Goal: Use online tool/utility

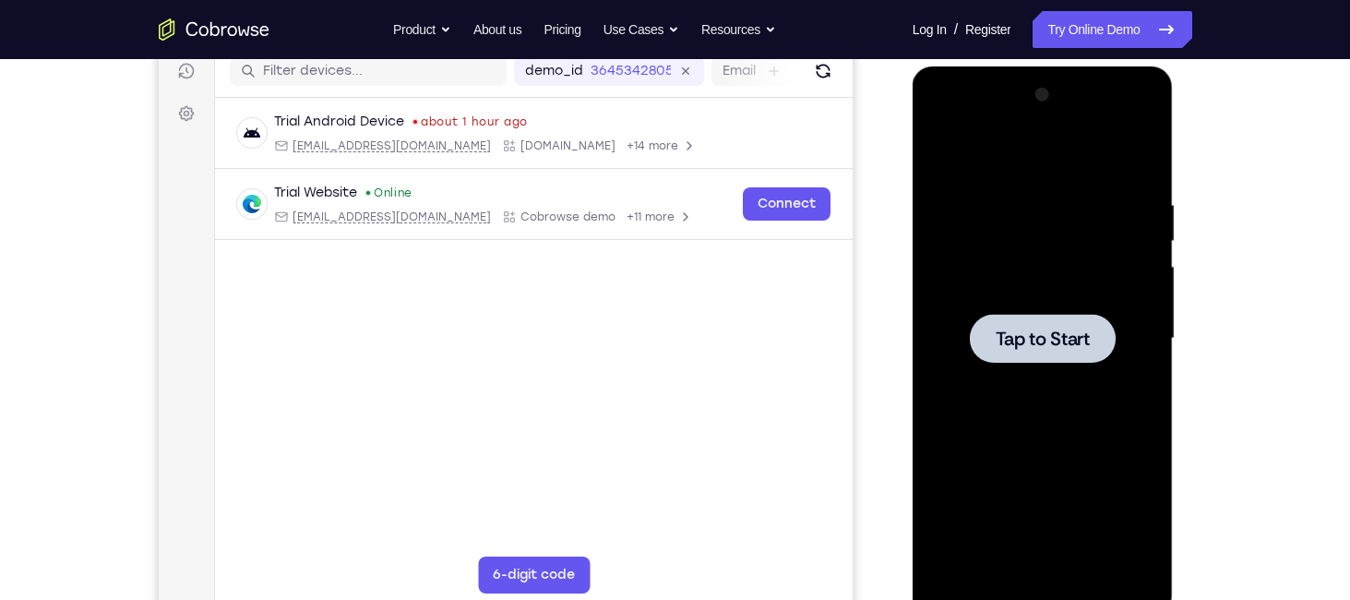
scroll to position [239, 0]
click at [1030, 343] on span "Tap to Start" at bounding box center [1042, 338] width 94 height 18
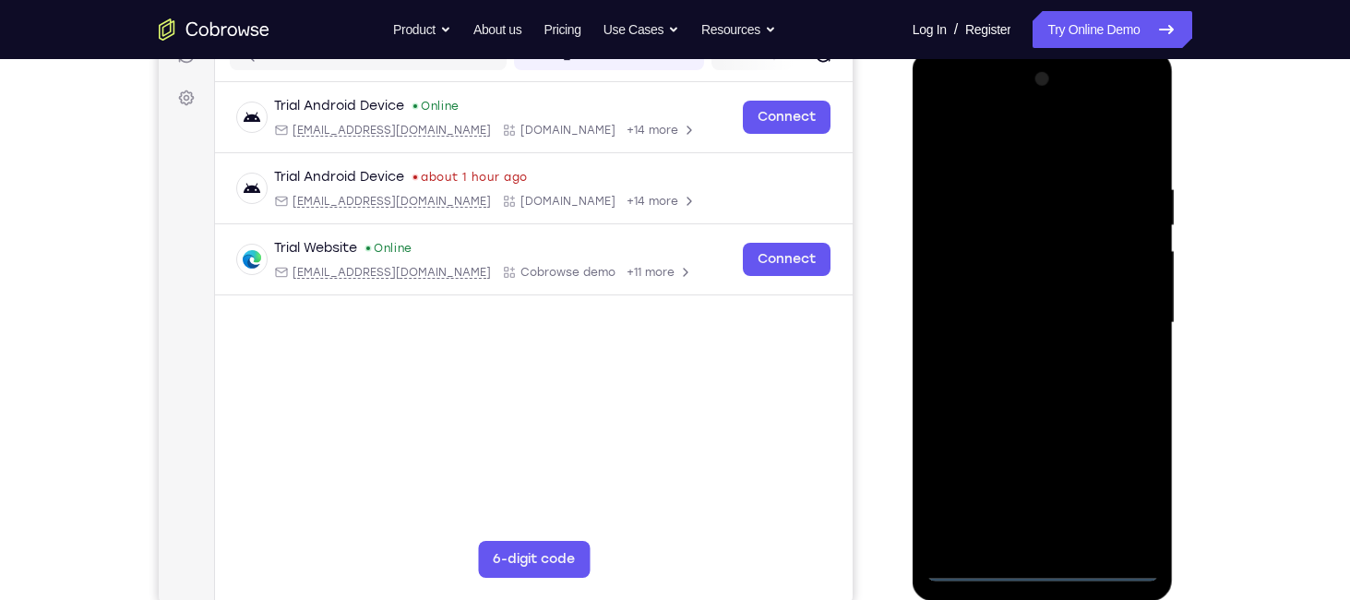
scroll to position [255, 0]
click at [1046, 556] on div at bounding box center [1042, 323] width 232 height 517
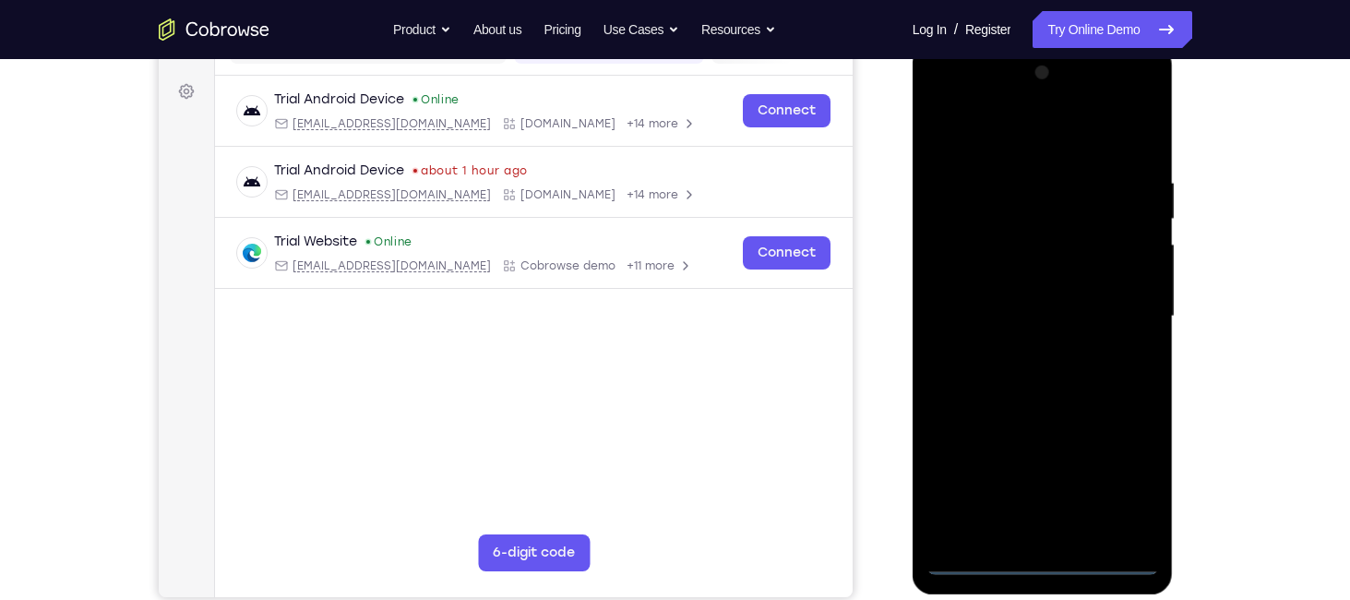
scroll to position [262, 0]
click at [1038, 558] on div at bounding box center [1042, 315] width 232 height 517
click at [1121, 471] on div at bounding box center [1042, 315] width 232 height 517
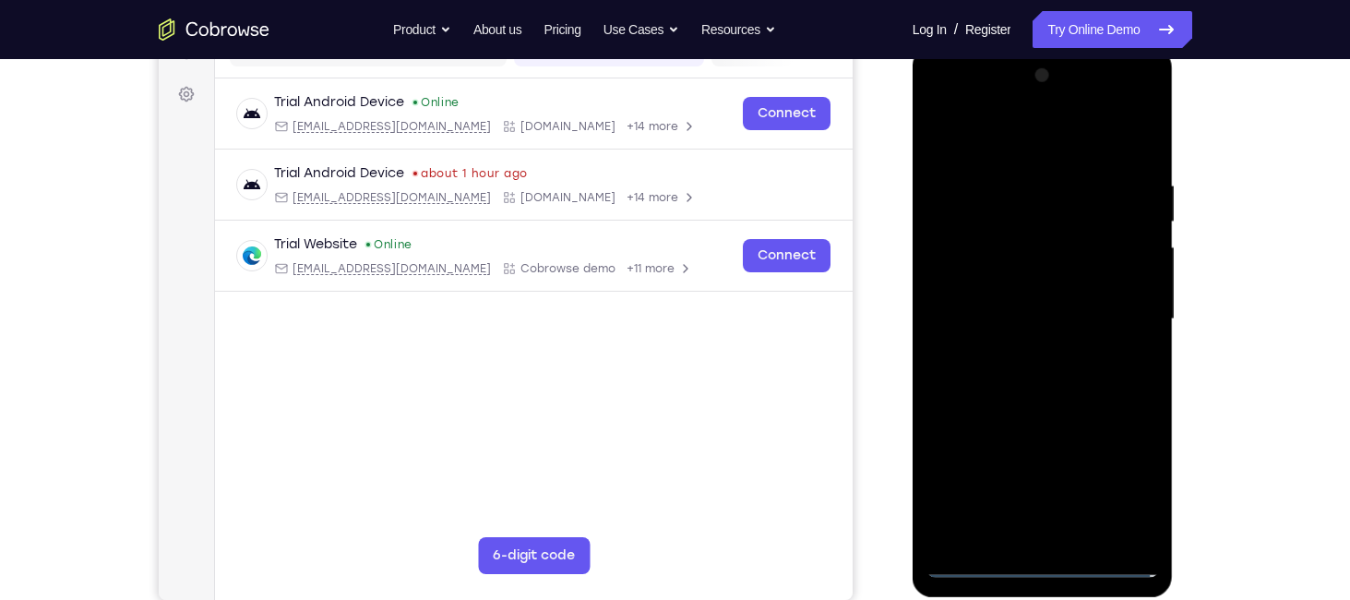
scroll to position [257, 0]
click at [940, 97] on div at bounding box center [1042, 320] width 232 height 517
click at [1126, 306] on div at bounding box center [1042, 320] width 232 height 517
click at [1013, 349] on div at bounding box center [1042, 320] width 232 height 517
click at [1030, 302] on div at bounding box center [1042, 320] width 232 height 517
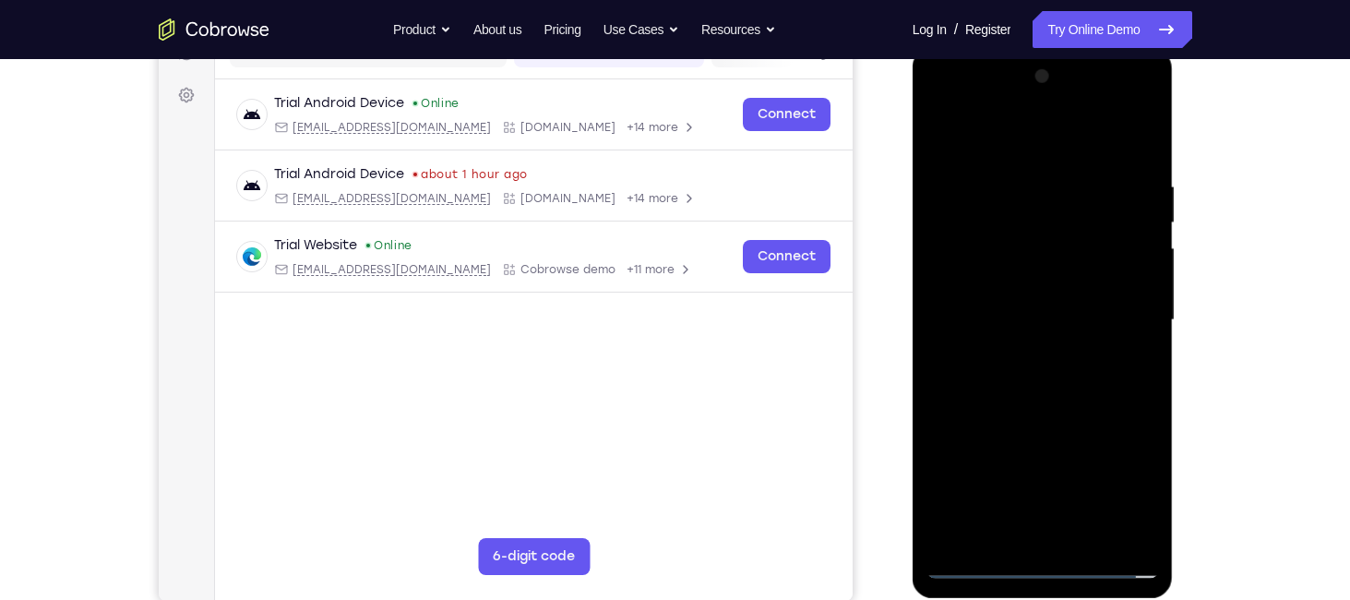
click at [1032, 262] on div at bounding box center [1042, 320] width 232 height 517
click at [1031, 276] on div at bounding box center [1042, 320] width 232 height 517
click at [1054, 316] on div at bounding box center [1042, 320] width 232 height 517
click at [1043, 382] on div at bounding box center [1042, 320] width 232 height 517
click at [1053, 411] on div at bounding box center [1042, 320] width 232 height 517
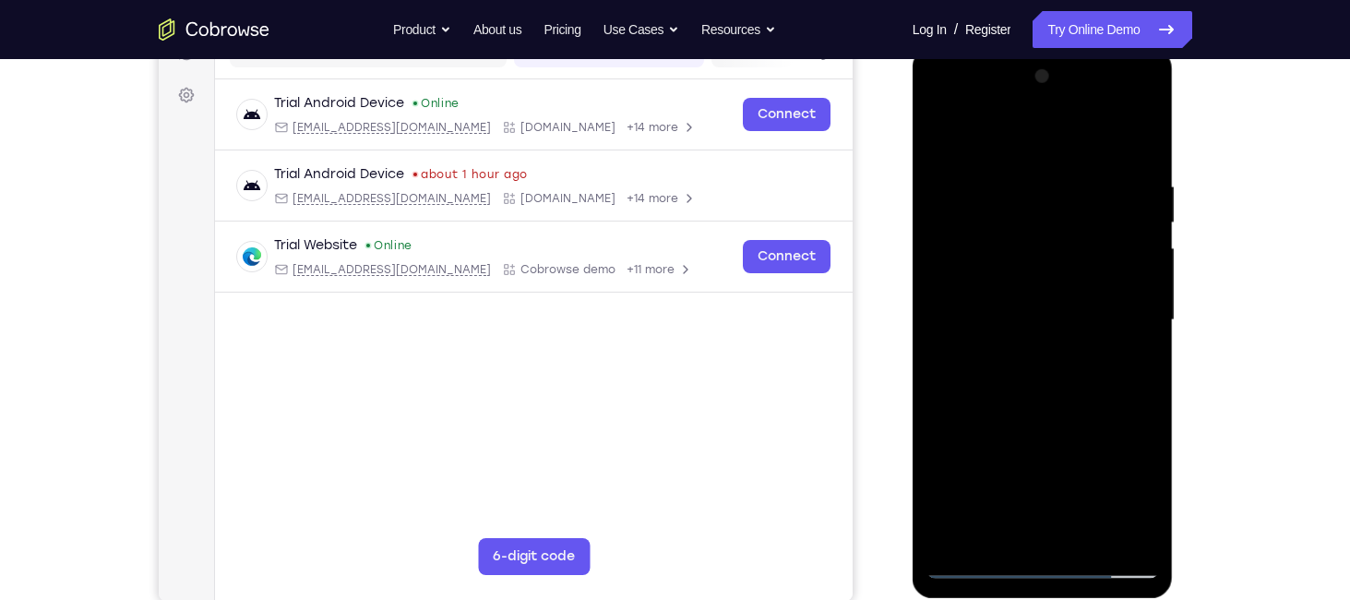
click at [1146, 440] on div at bounding box center [1042, 320] width 232 height 517
click at [1151, 389] on div at bounding box center [1042, 320] width 232 height 517
click at [1142, 330] on div at bounding box center [1042, 320] width 232 height 517
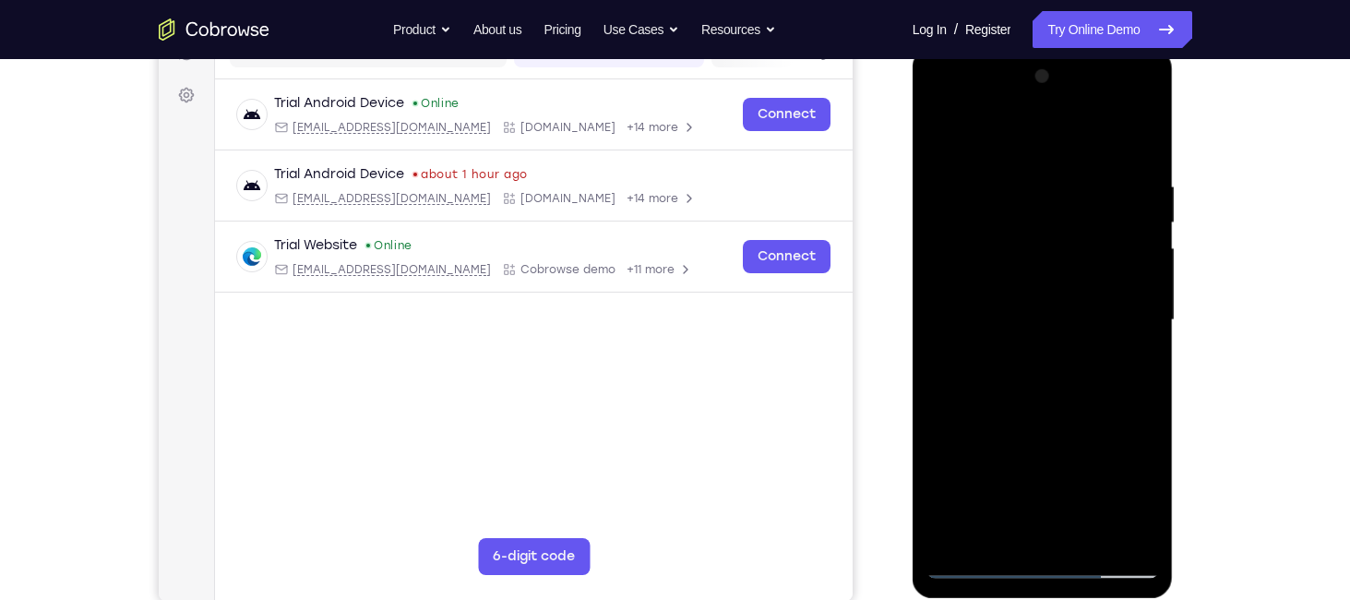
click at [1142, 330] on div at bounding box center [1042, 320] width 232 height 517
click at [1145, 313] on div at bounding box center [1042, 320] width 232 height 517
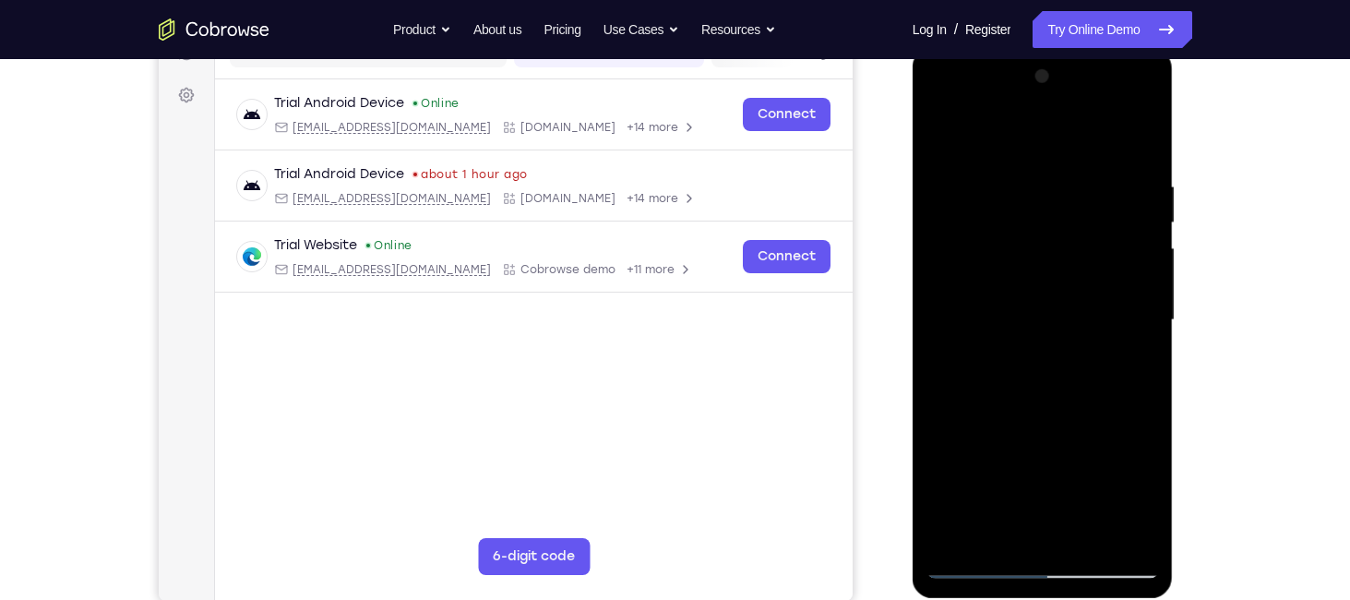
click at [955, 533] on div at bounding box center [1042, 320] width 232 height 517
click at [1029, 181] on div at bounding box center [1042, 320] width 232 height 517
click at [1140, 139] on div at bounding box center [1042, 320] width 232 height 517
